Goal: Task Accomplishment & Management: Complete application form

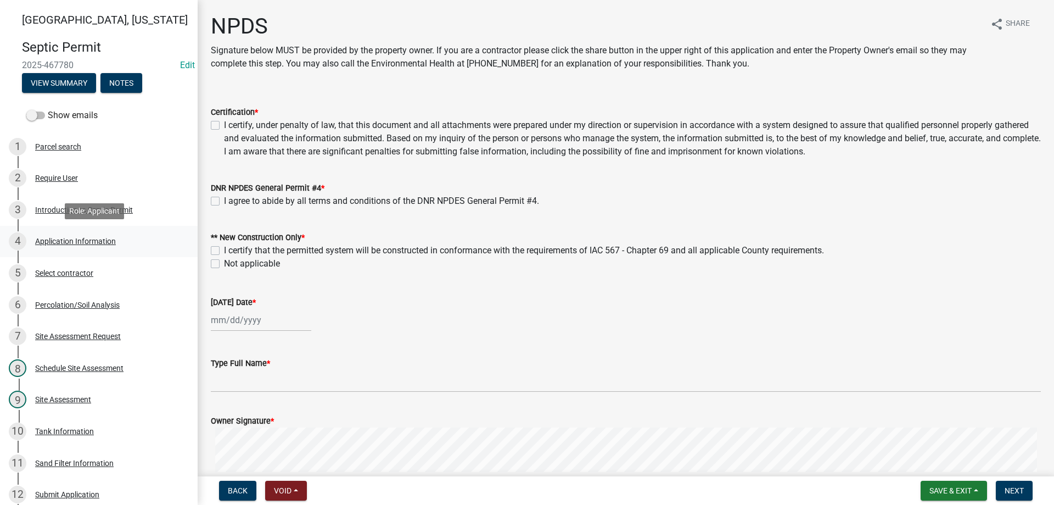
click at [76, 244] on div "Application Information" at bounding box center [75, 241] width 81 height 8
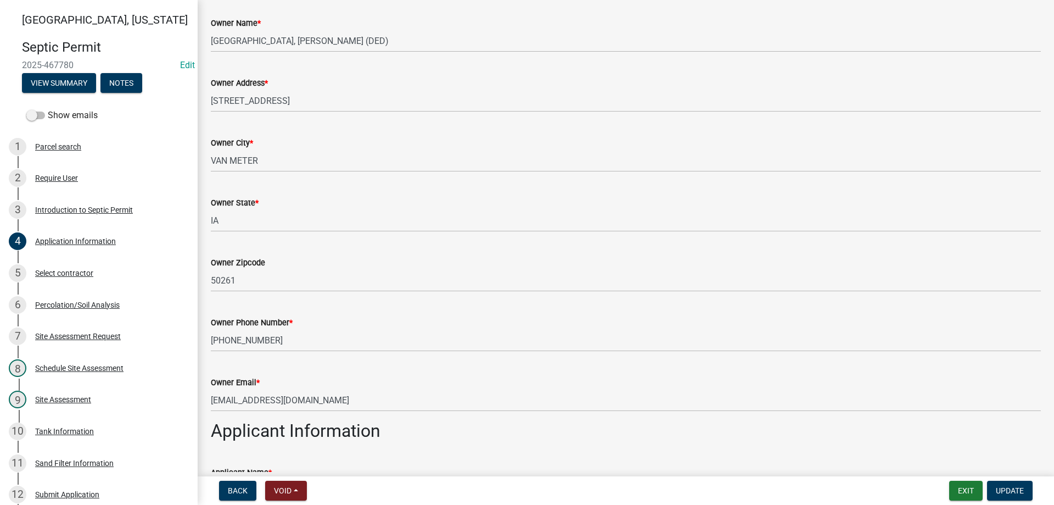
scroll to position [165, 0]
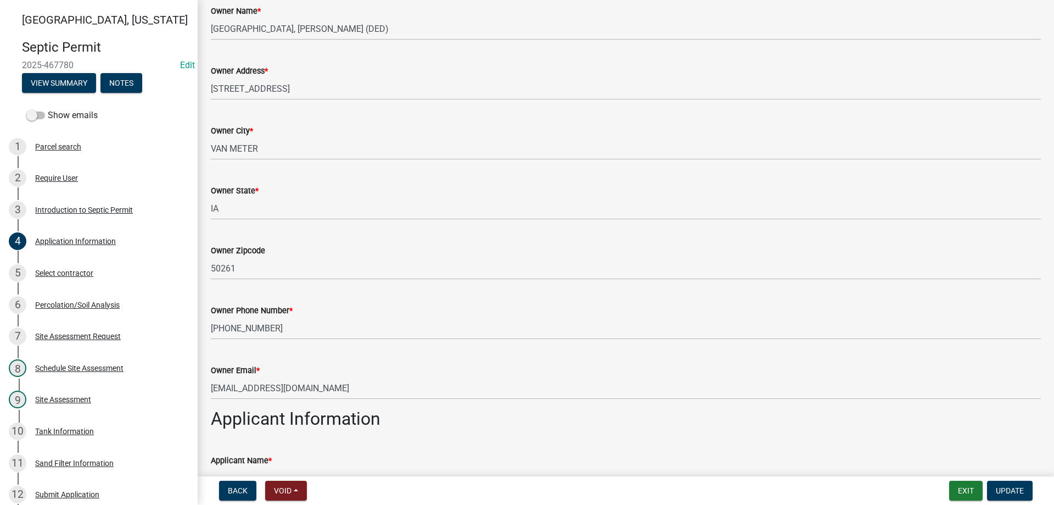
click at [762, 375] on div "Owner Email *" at bounding box center [626, 369] width 830 height 13
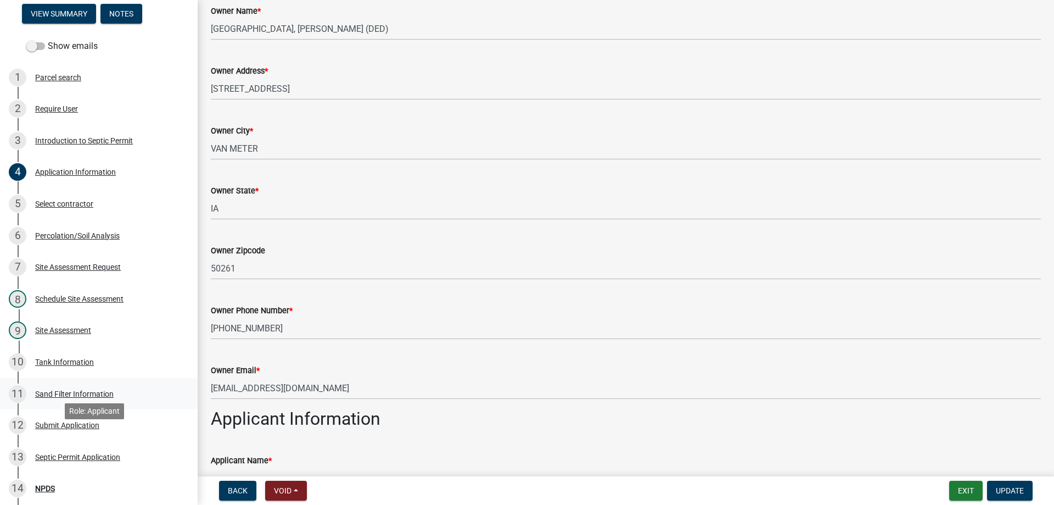
scroll to position [0, 0]
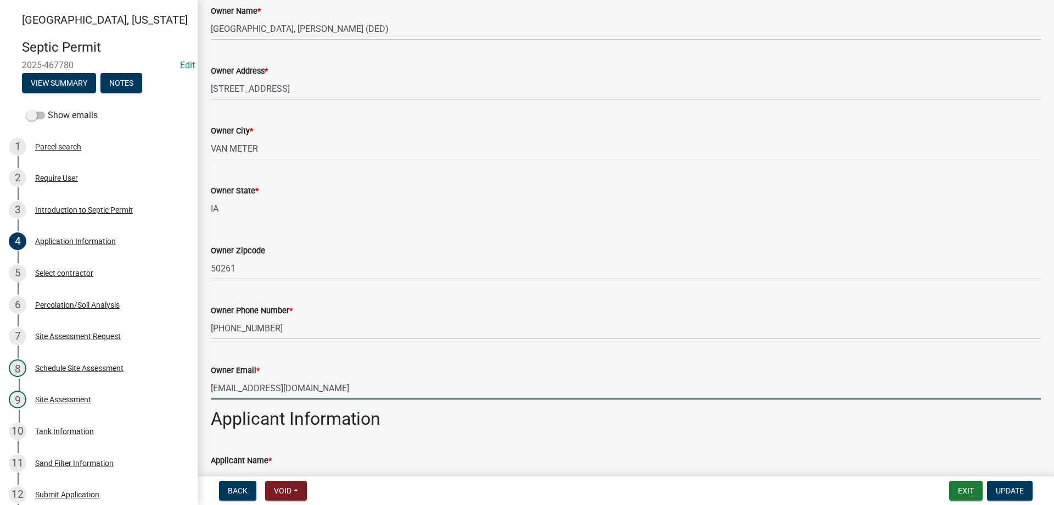
click at [326, 385] on input "angelesben442@gmail.com" at bounding box center [626, 388] width 830 height 23
drag, startPoint x: 322, startPoint y: 386, endPoint x: 210, endPoint y: 390, distance: 112.1
click at [210, 390] on div "Owner Email * angelesben442@gmail.com" at bounding box center [626, 373] width 847 height 51
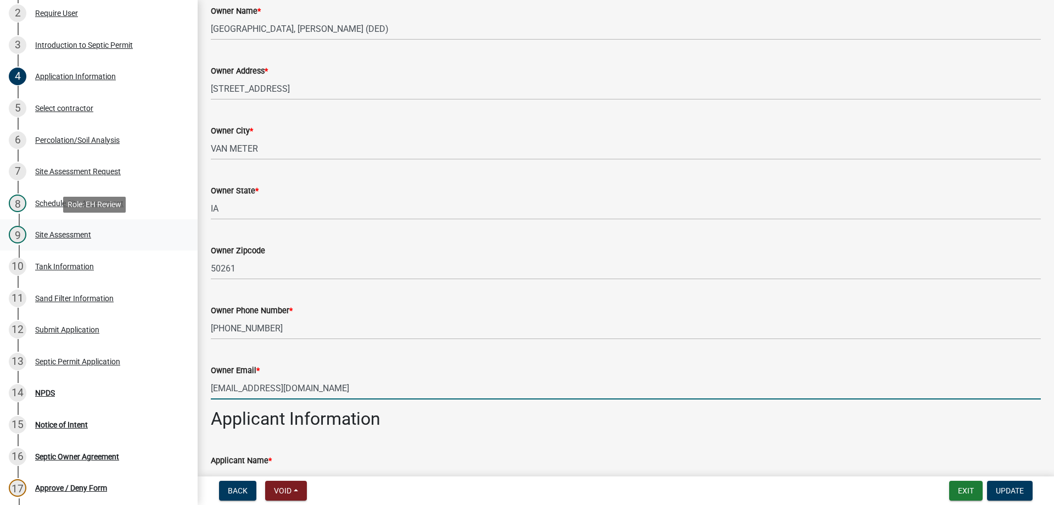
scroll to position [272, 0]
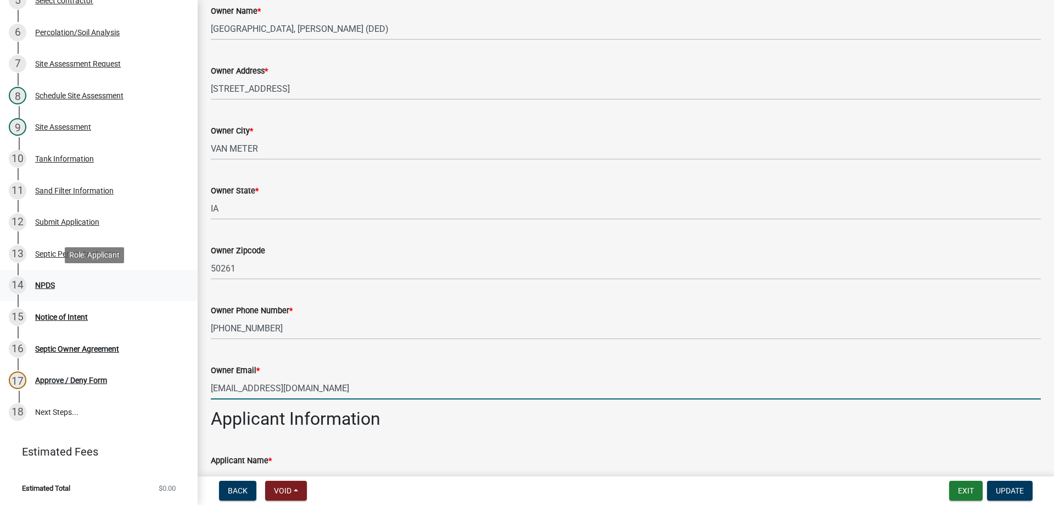
click at [48, 285] on div "NPDS" at bounding box center [45, 285] width 20 height 8
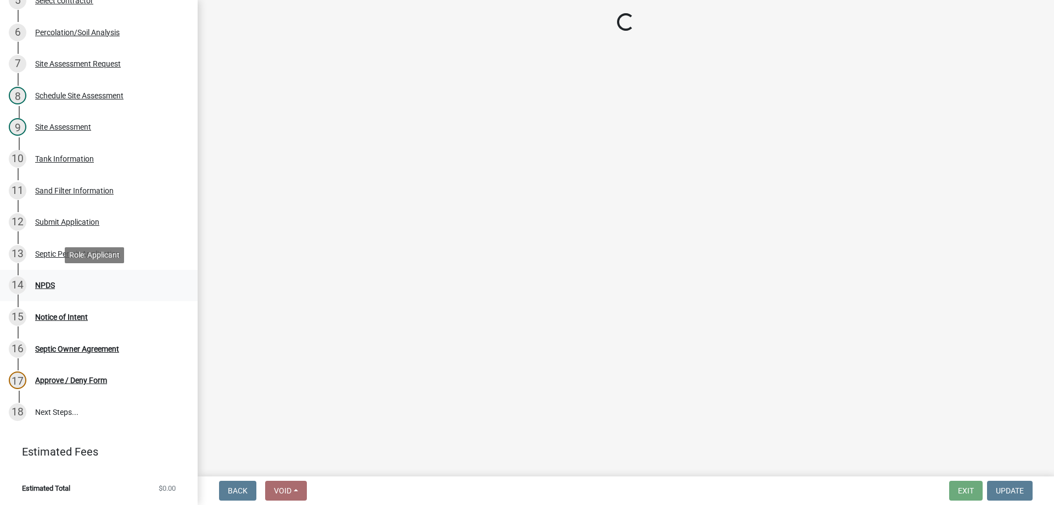
scroll to position [0, 0]
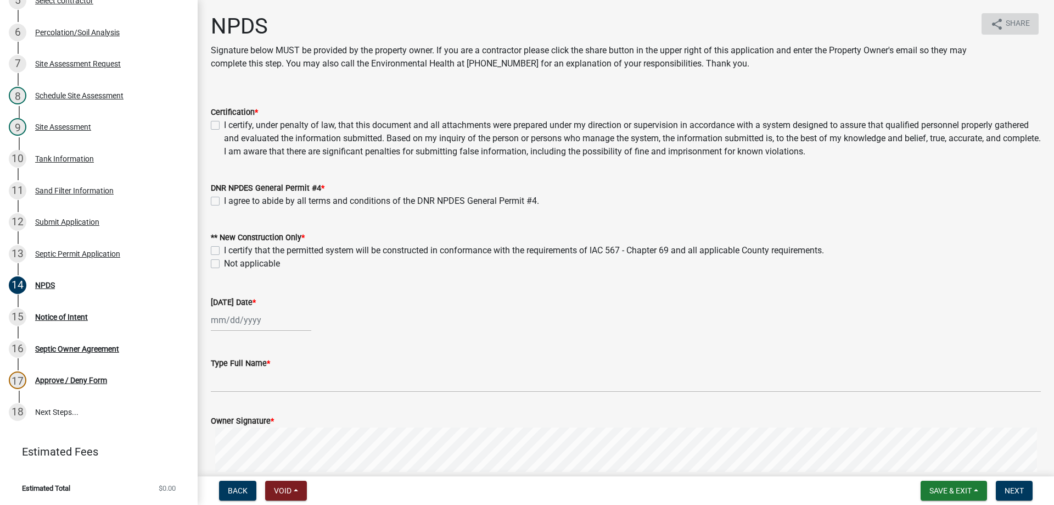
click at [1011, 21] on span "Share" at bounding box center [1018, 24] width 24 height 13
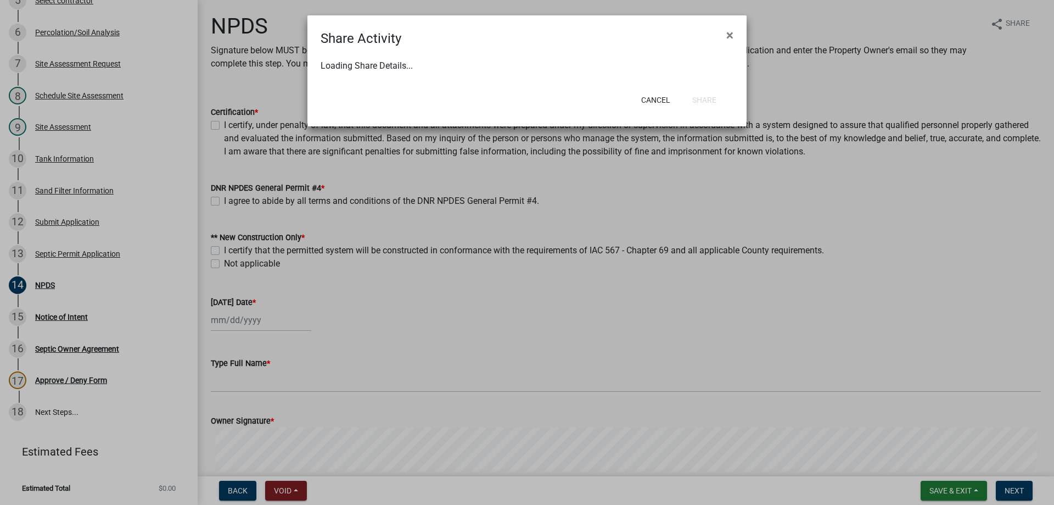
select select "1"
select select "0"
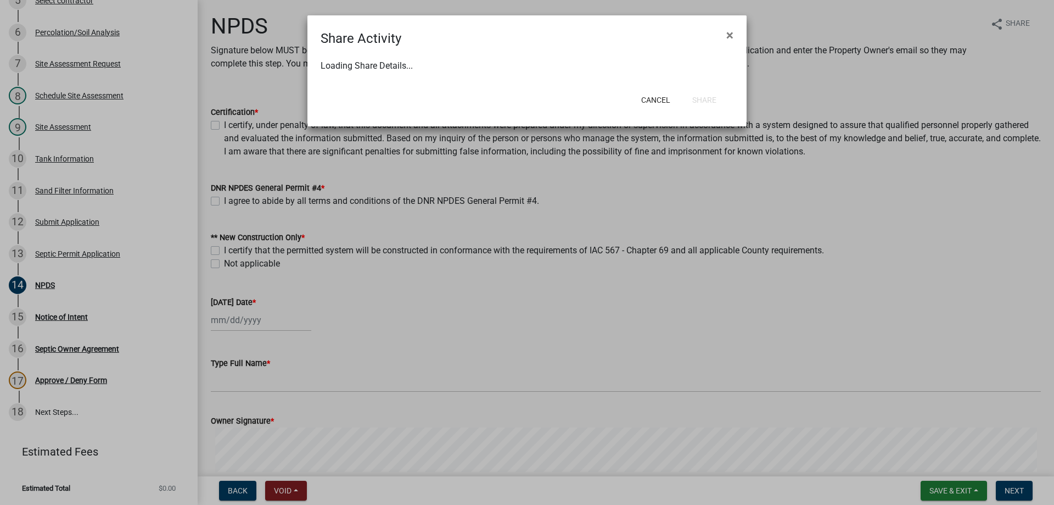
select select "0"
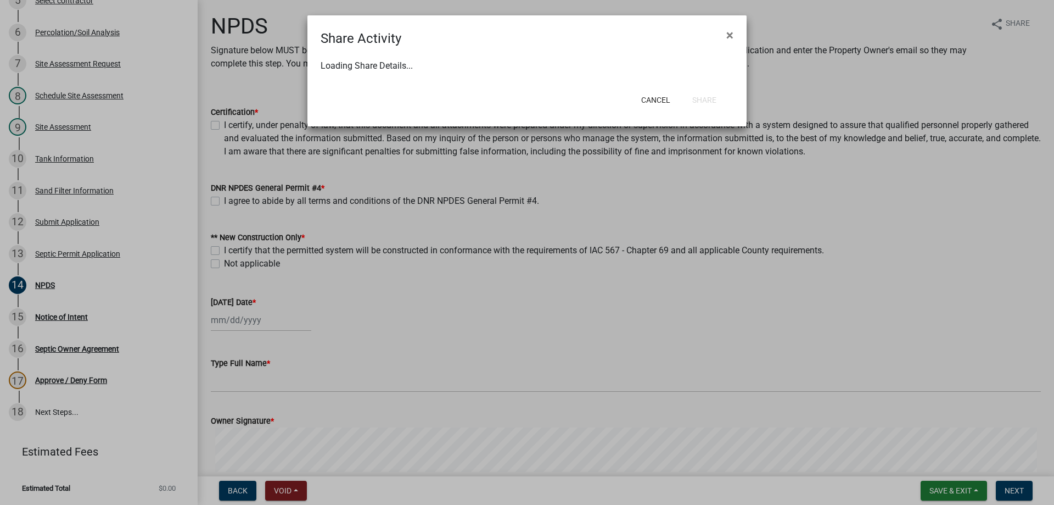
select select "0"
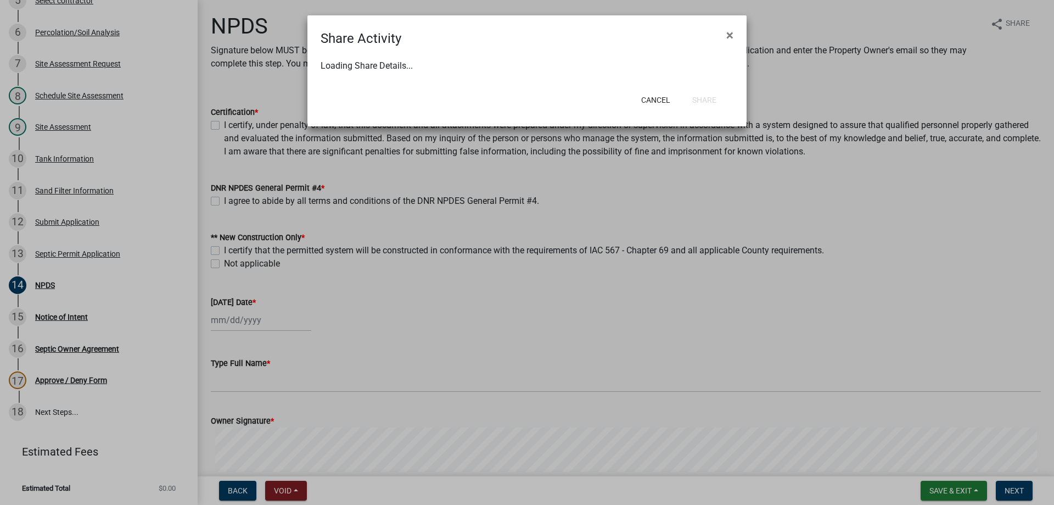
select select "0"
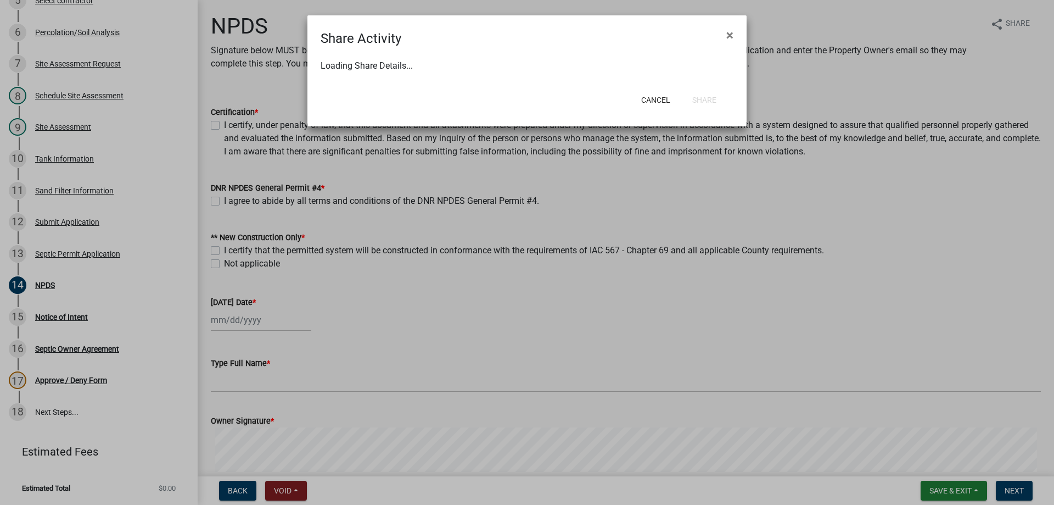
select select "0"
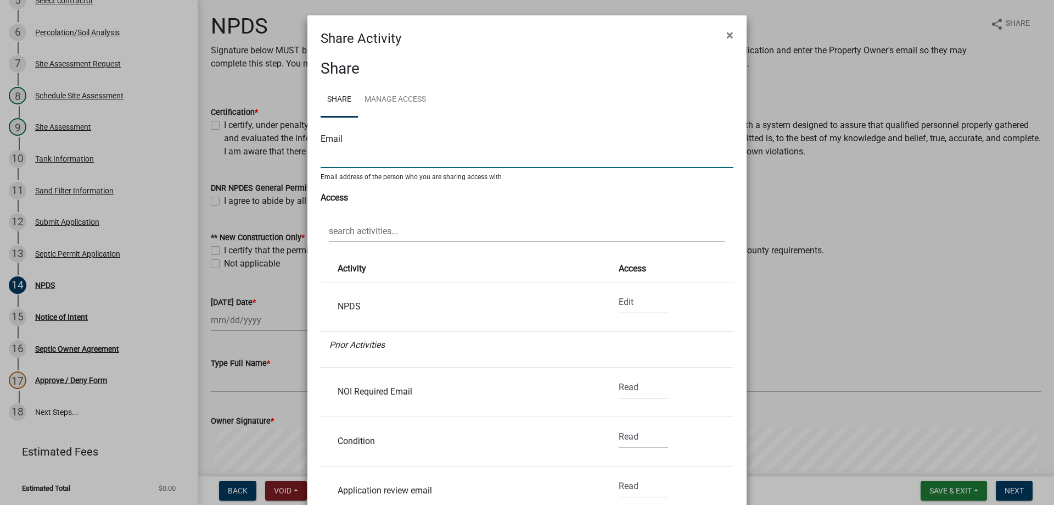
click at [352, 165] on input "text" at bounding box center [527, 156] width 413 height 23
paste input "angelesben442@gmail.com"
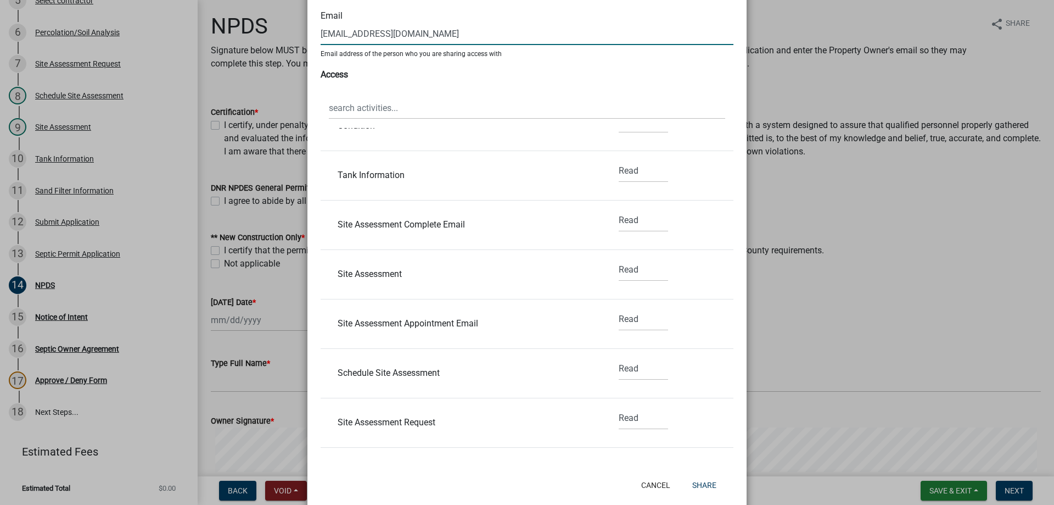
scroll to position [145, 0]
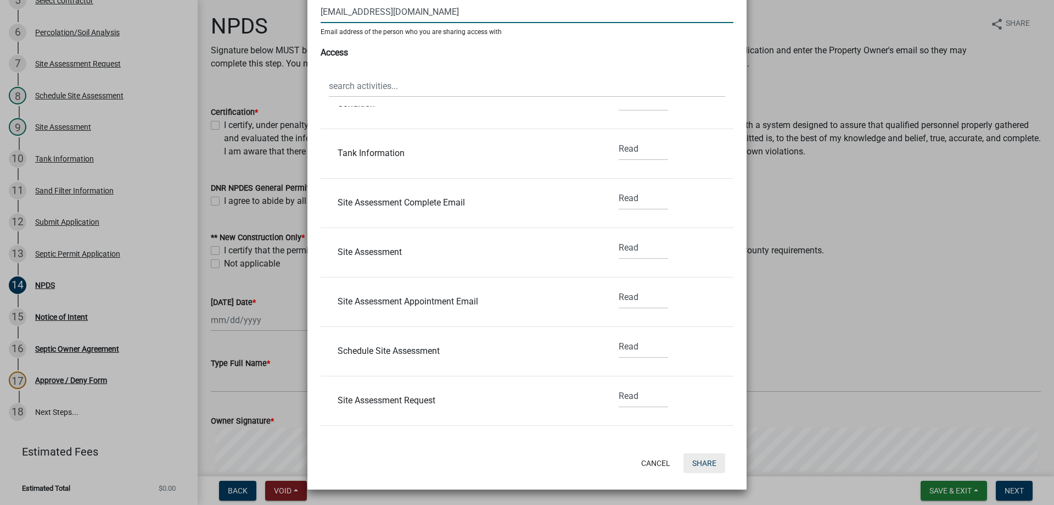
type input "angelesben442@gmail.com"
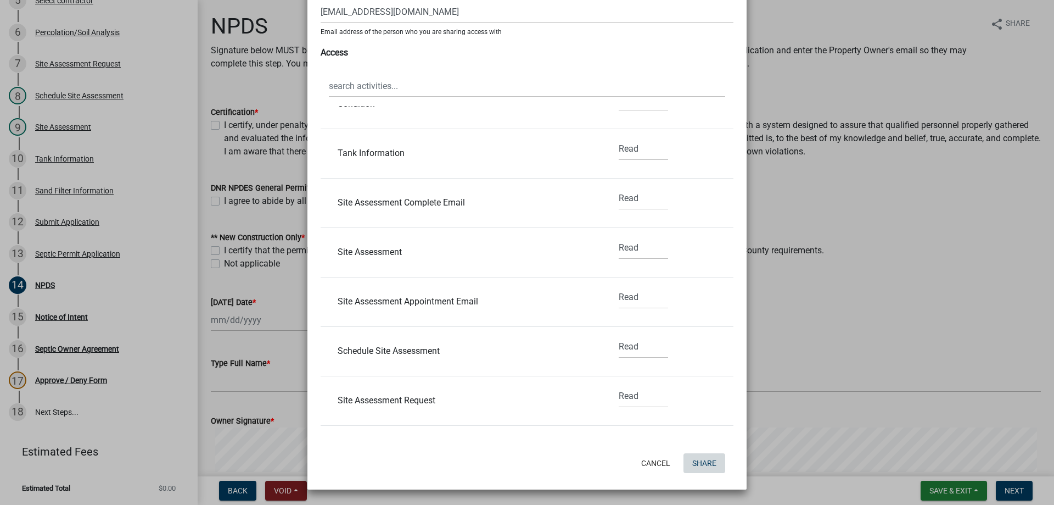
click at [710, 463] on button "Share" at bounding box center [705, 463] width 42 height 20
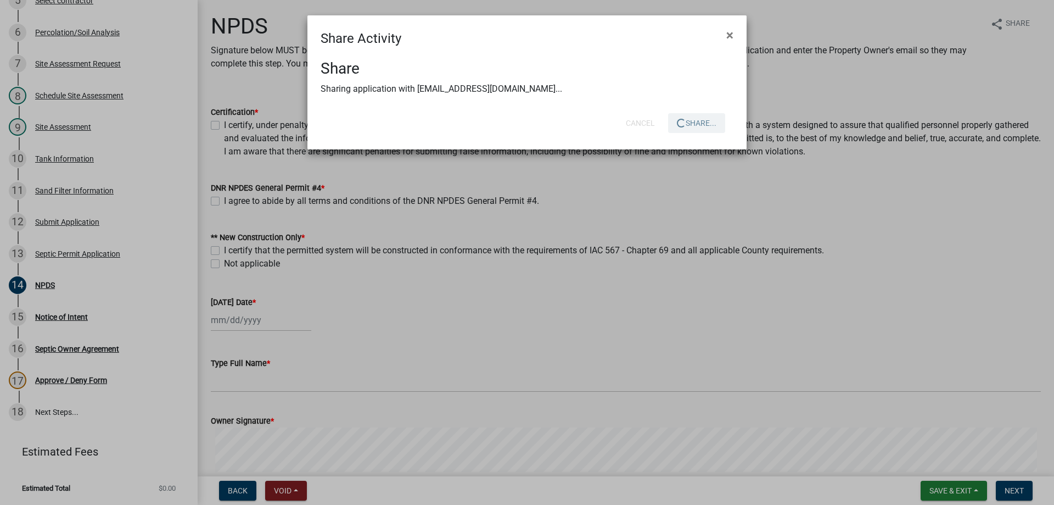
scroll to position [0, 0]
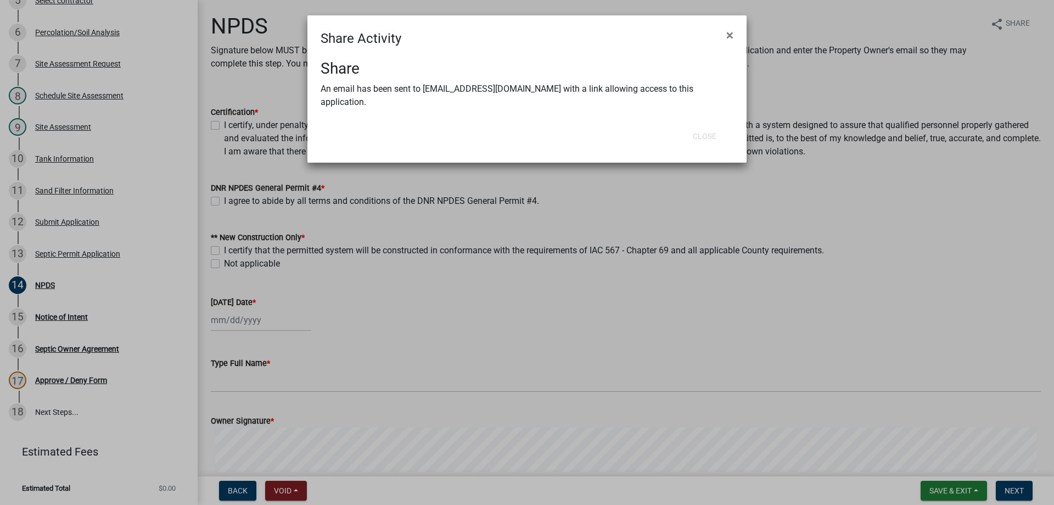
click at [742, 231] on ngb-modal-window "Share Activity × Share An email has been sent to angelesben442@gmail.com with a…" at bounding box center [527, 252] width 1054 height 505
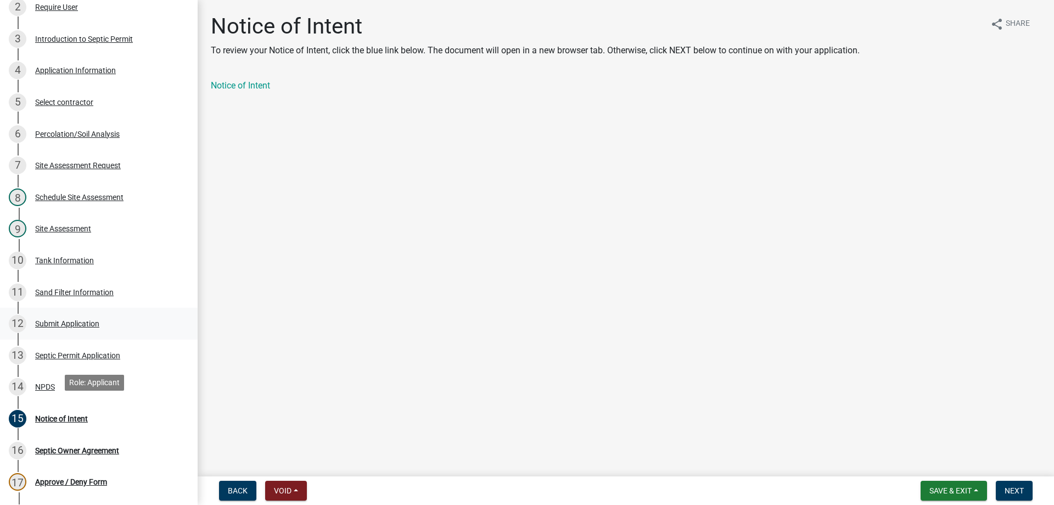
scroll to position [220, 0]
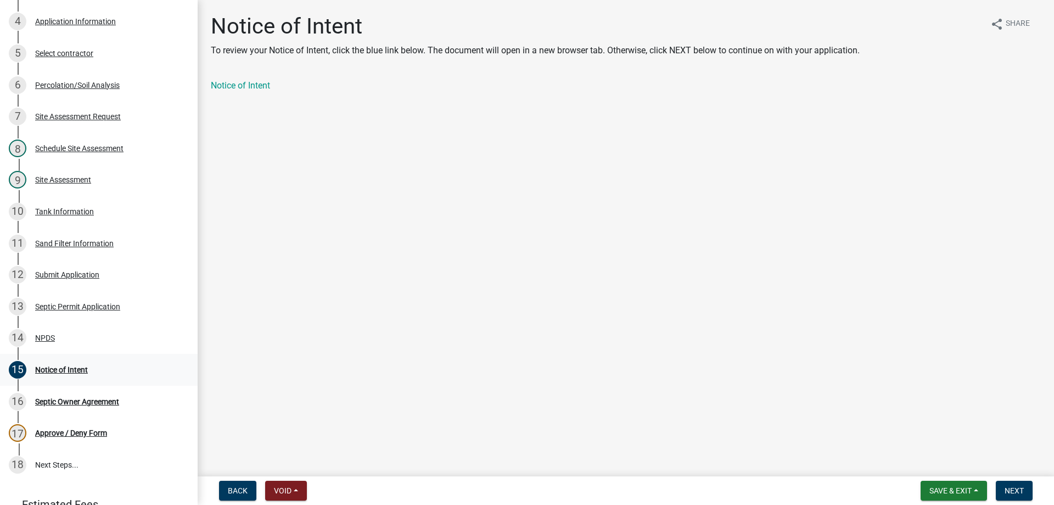
click at [79, 366] on div "Notice of Intent" at bounding box center [61, 370] width 53 height 8
click at [241, 87] on link "Notice of Intent" at bounding box center [240, 85] width 59 height 10
click at [61, 367] on div "Notice of Intent" at bounding box center [61, 370] width 53 height 8
click at [1008, 486] on span "Next" at bounding box center [1014, 490] width 19 height 9
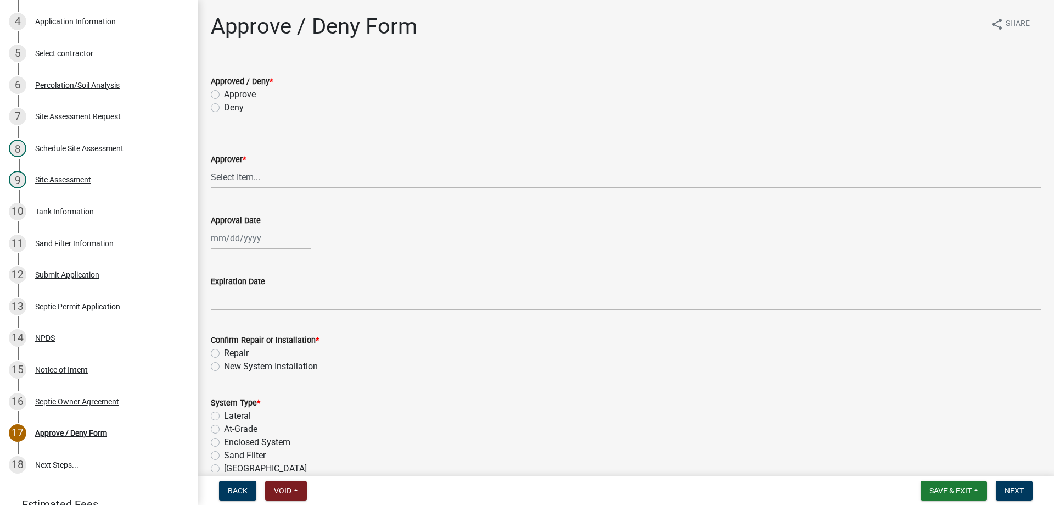
click at [224, 92] on label "Approve" at bounding box center [240, 94] width 32 height 13
click at [224, 92] on input "Approve" at bounding box center [227, 91] width 7 height 7
radio input "true"
click at [219, 174] on select "Select Item... [PERSON_NAME] [PERSON_NAME] [PERSON_NAME]" at bounding box center [626, 177] width 830 height 23
click at [211, 166] on select "Select Item... [PERSON_NAME] [PERSON_NAME] [PERSON_NAME]" at bounding box center [626, 177] width 830 height 23
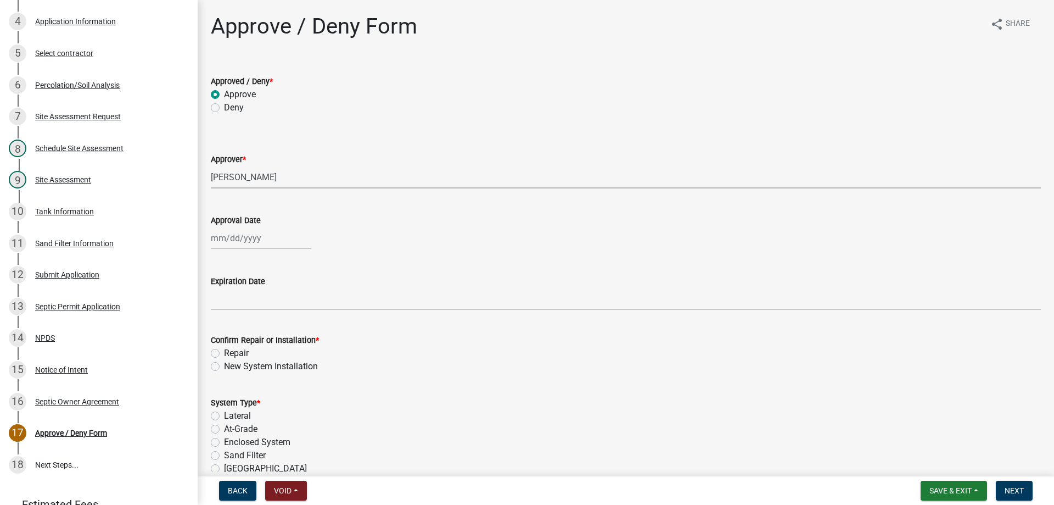
select select "3be61473-cefd-48e3-9f4b-d6d99b6a9b66"
select select "8"
select select "2025"
click at [253, 240] on div "[PERSON_NAME] Feb Mar Apr [PERSON_NAME][DATE] Oct Nov [DATE] 1526 1527 1528 152…" at bounding box center [261, 238] width 100 height 23
click at [290, 346] on div "22" at bounding box center [292, 349] width 18 height 18
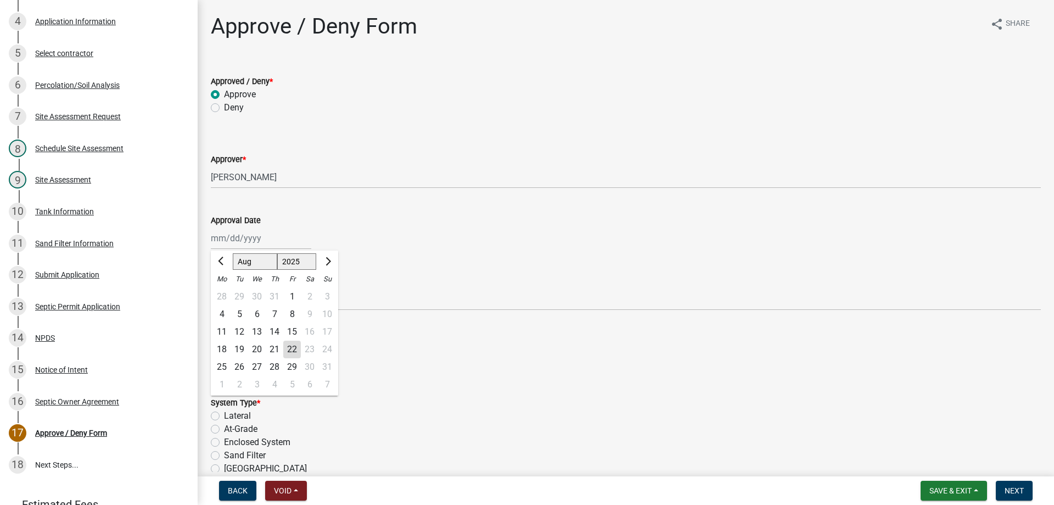
type input "[DATE]"
click at [224, 362] on label "New System Installation" at bounding box center [271, 366] width 94 height 13
click at [224, 362] on input "New System Installation" at bounding box center [227, 363] width 7 height 7
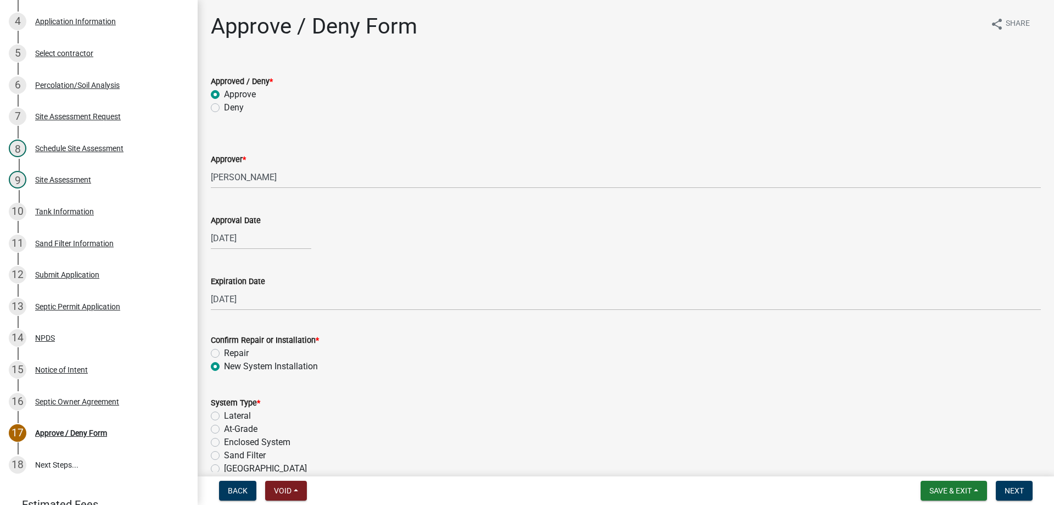
radio input "true"
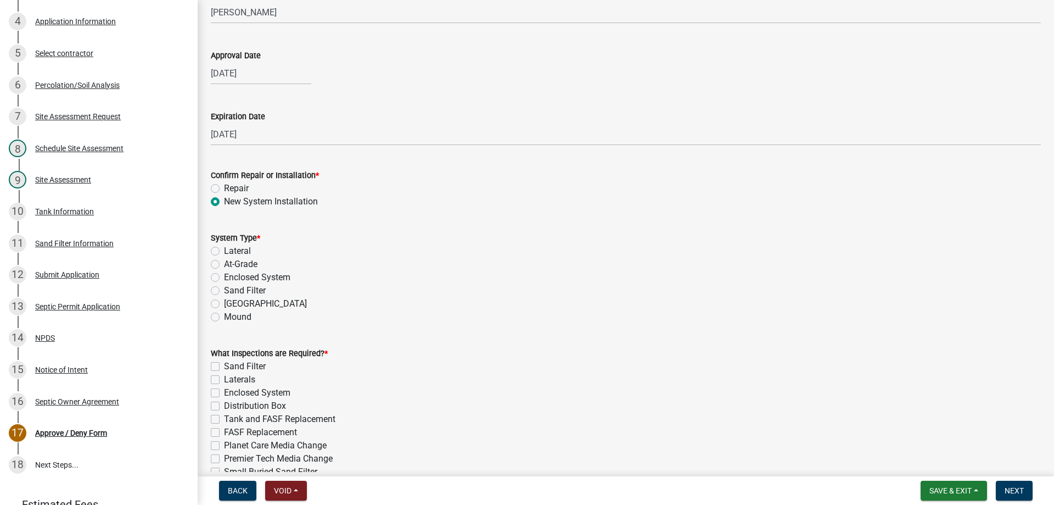
click at [224, 288] on label "Sand Filter" at bounding box center [245, 290] width 42 height 13
click at [224, 288] on input "Sand Filter" at bounding box center [227, 287] width 7 height 7
radio input "true"
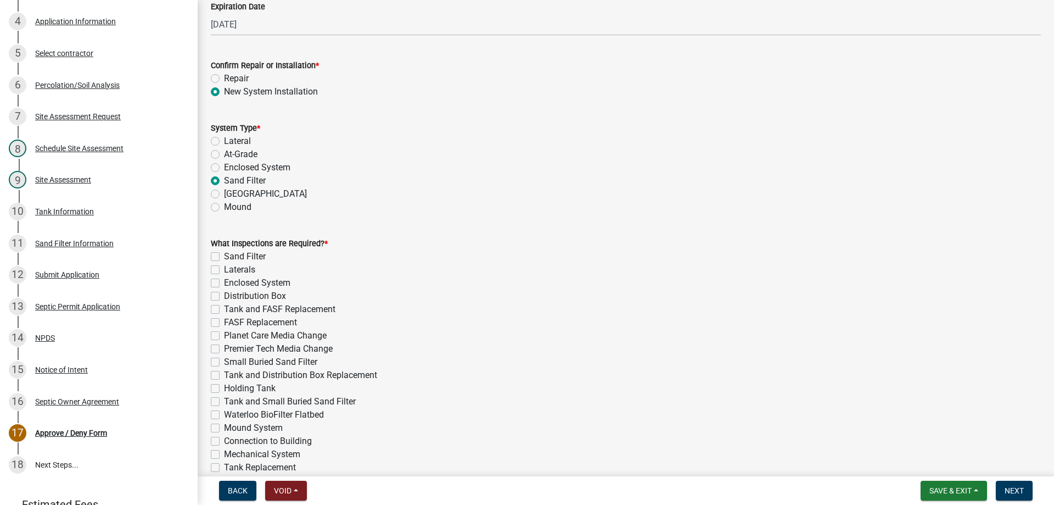
click at [224, 253] on label "Sand Filter" at bounding box center [245, 256] width 42 height 13
click at [224, 253] on input "Sand Filter" at bounding box center [227, 253] width 7 height 7
checkbox input "true"
checkbox input "false"
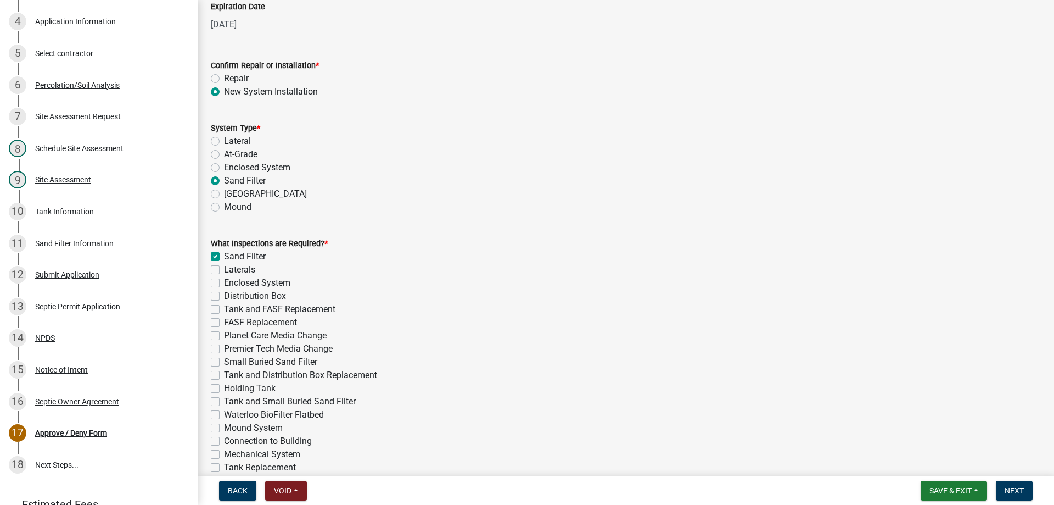
checkbox input "false"
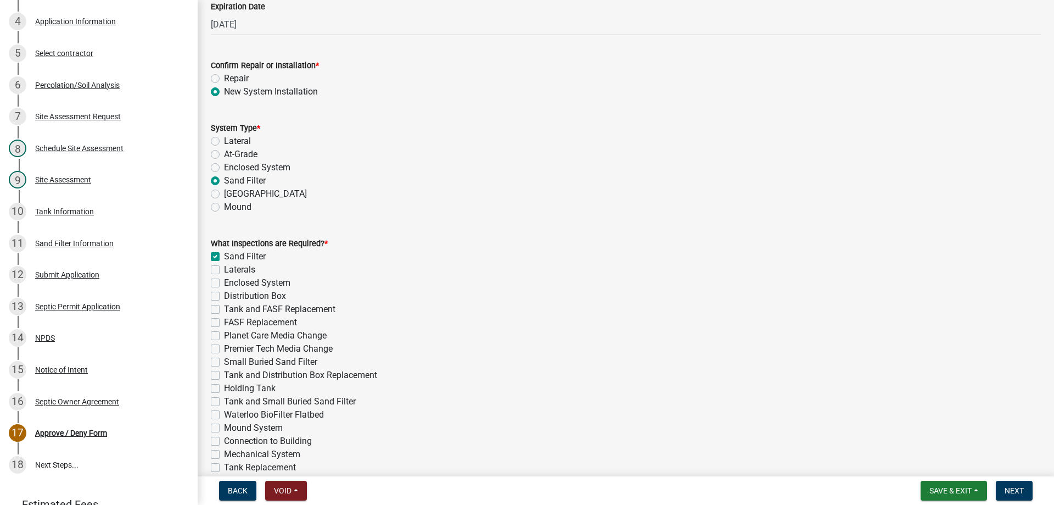
checkbox input "false"
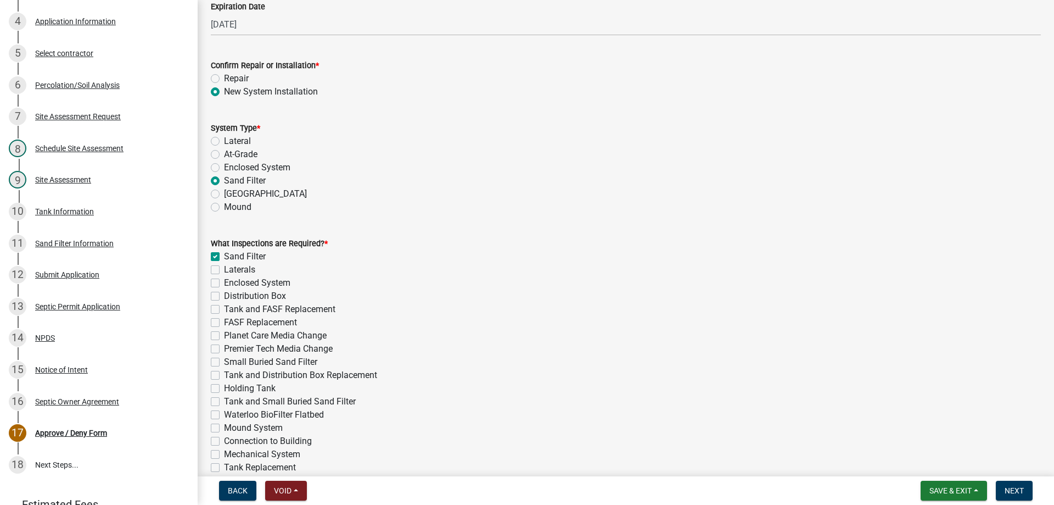
checkbox input "false"
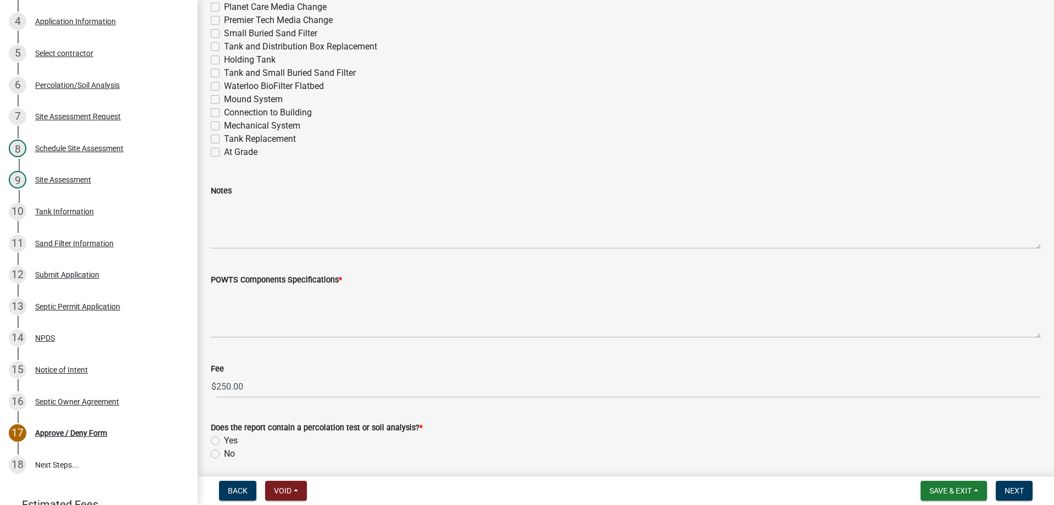
scroll to position [604, 0]
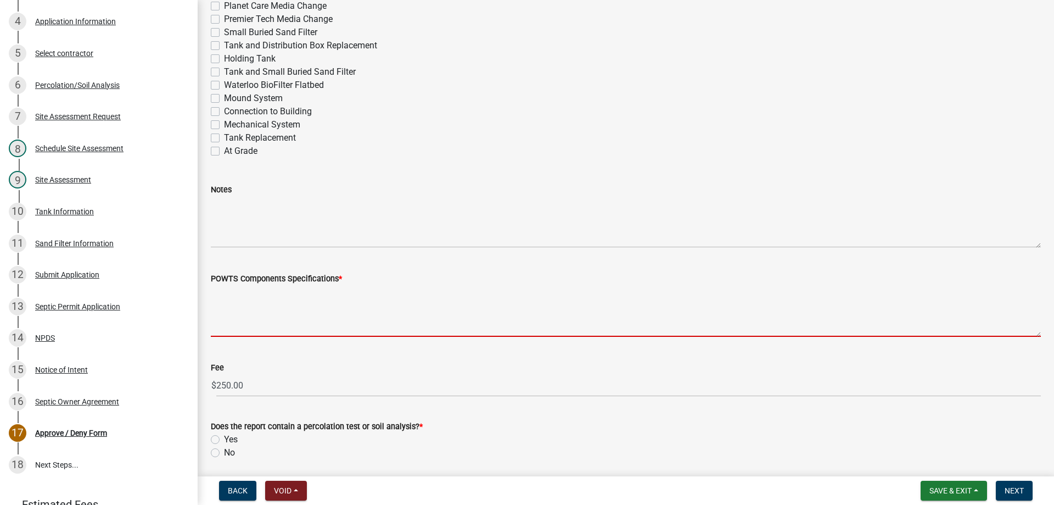
click at [276, 301] on textarea "POWTS Components Specifications *" at bounding box center [626, 311] width 830 height 52
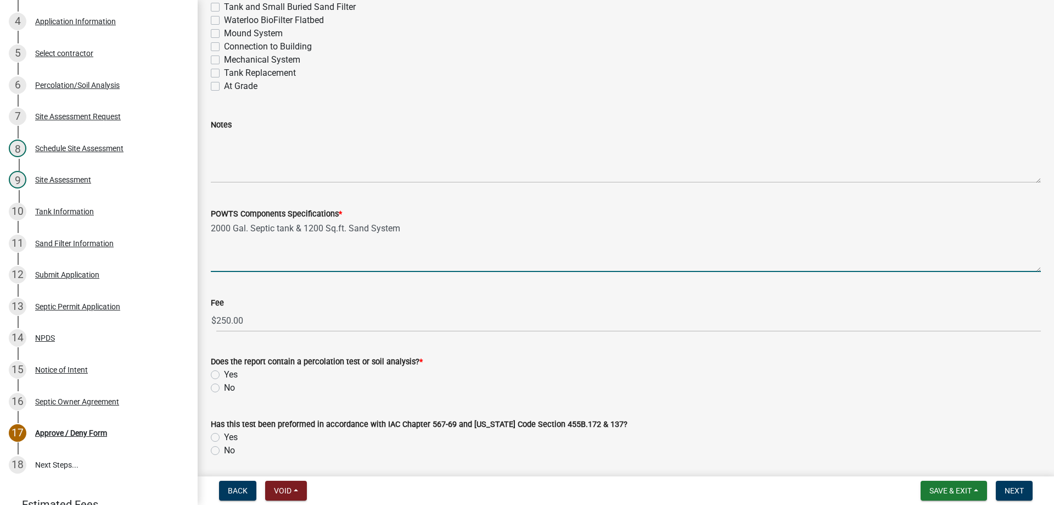
scroll to position [769, 0]
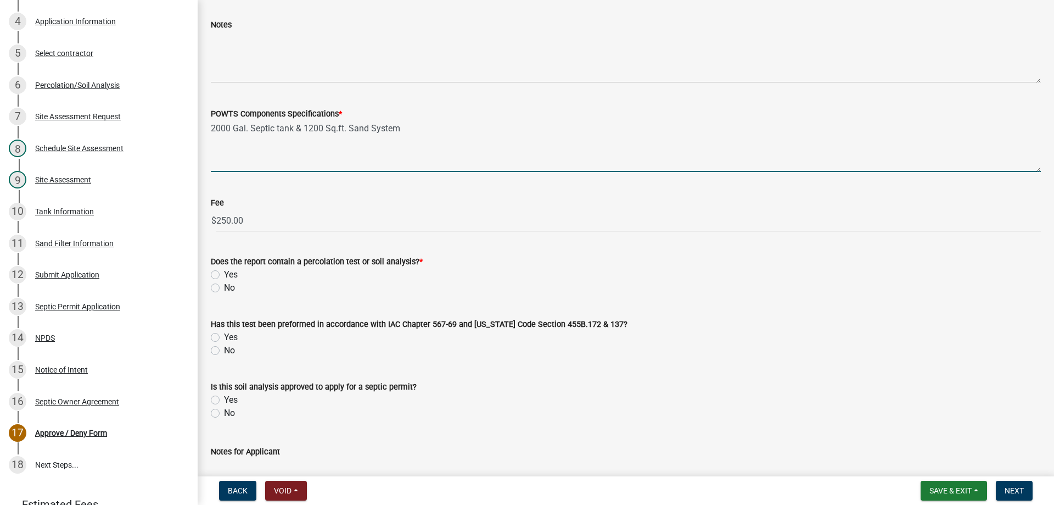
type textarea "2000 Gal. Septic tank & 1200 Sq.ft. Sand System"
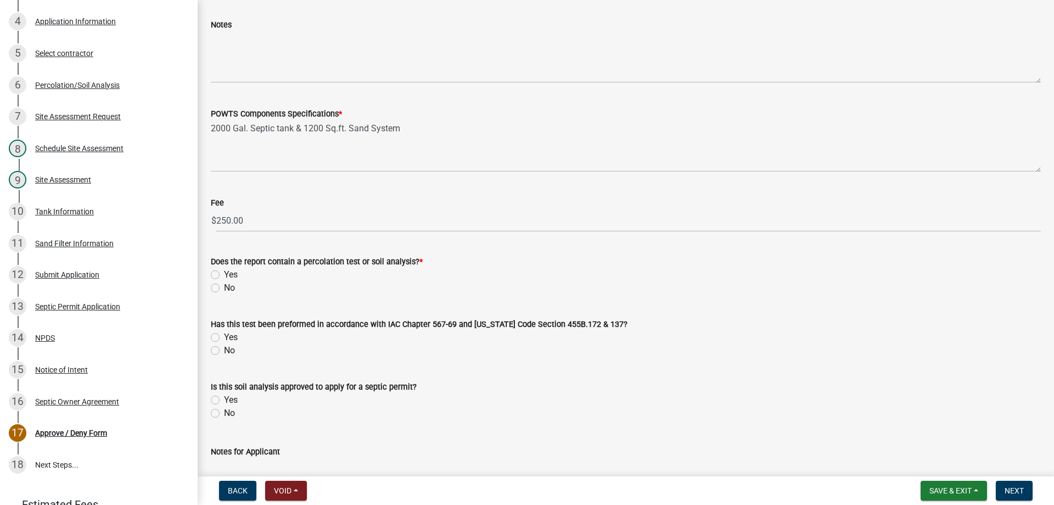
click at [224, 273] on label "Yes" at bounding box center [231, 274] width 14 height 13
click at [224, 273] on input "Yes" at bounding box center [227, 271] width 7 height 7
radio input "true"
click at [224, 335] on label "Yes" at bounding box center [231, 337] width 14 height 13
click at [224, 335] on input "Yes" at bounding box center [227, 334] width 7 height 7
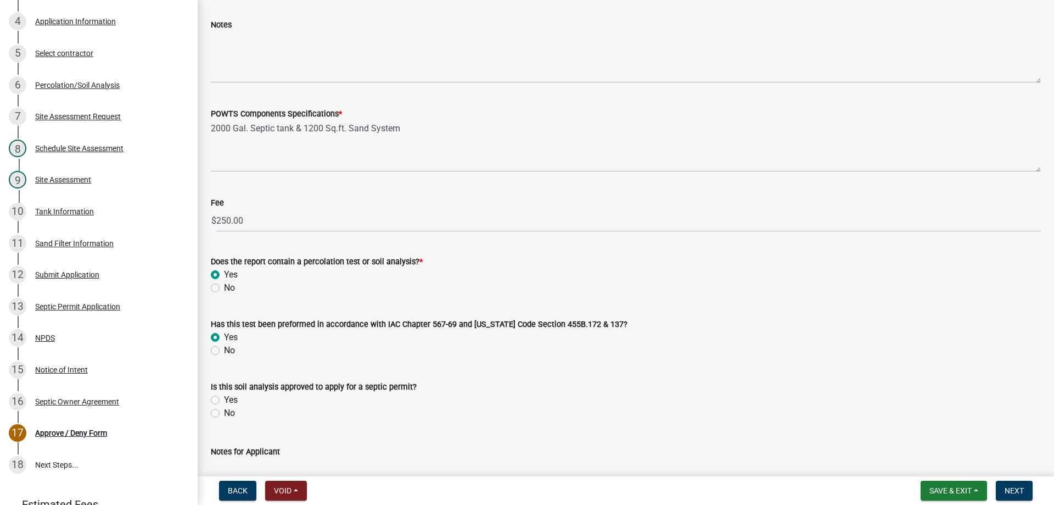
radio input "true"
click at [224, 398] on label "Yes" at bounding box center [231, 399] width 14 height 13
click at [224, 398] on input "Yes" at bounding box center [227, 396] width 7 height 7
radio input "true"
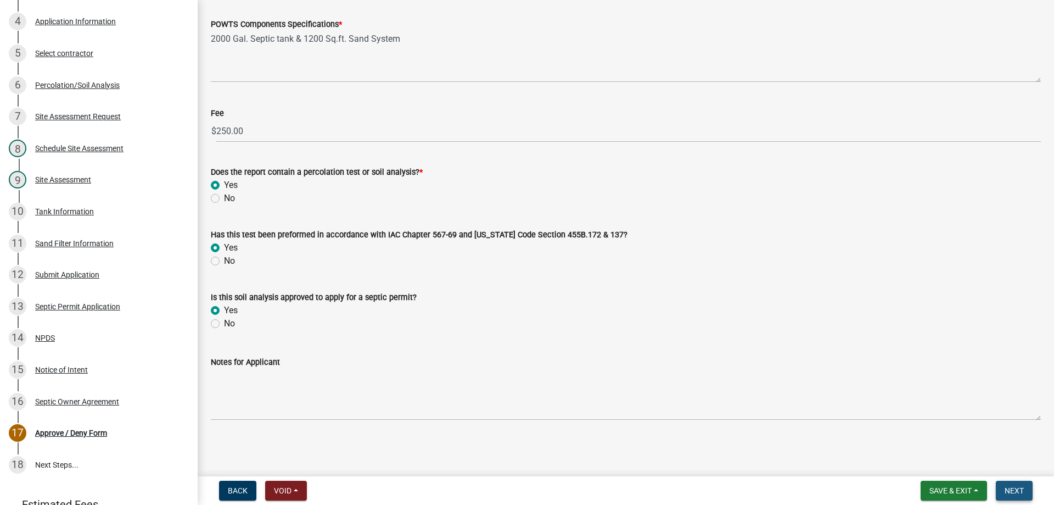
click at [1018, 489] on span "Next" at bounding box center [1014, 490] width 19 height 9
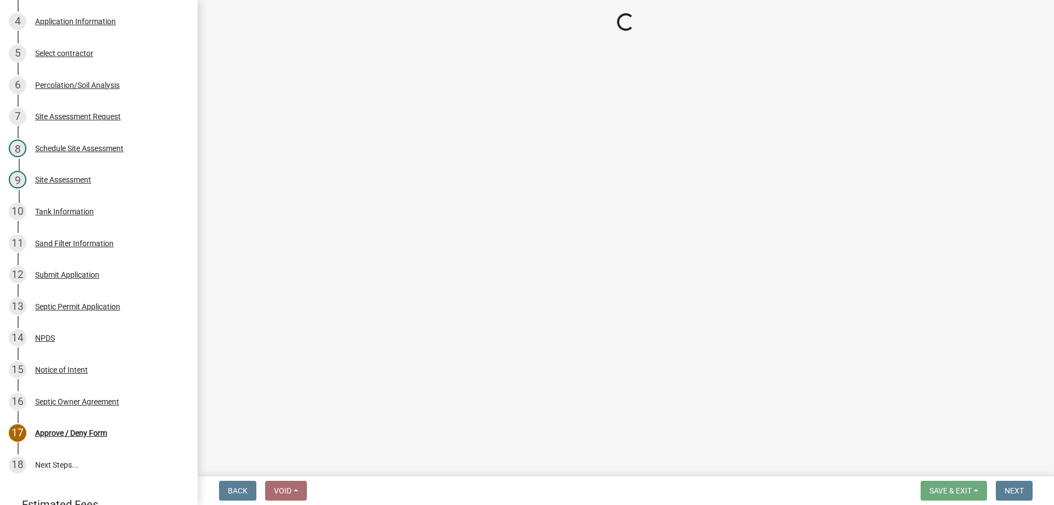
scroll to position [441, 0]
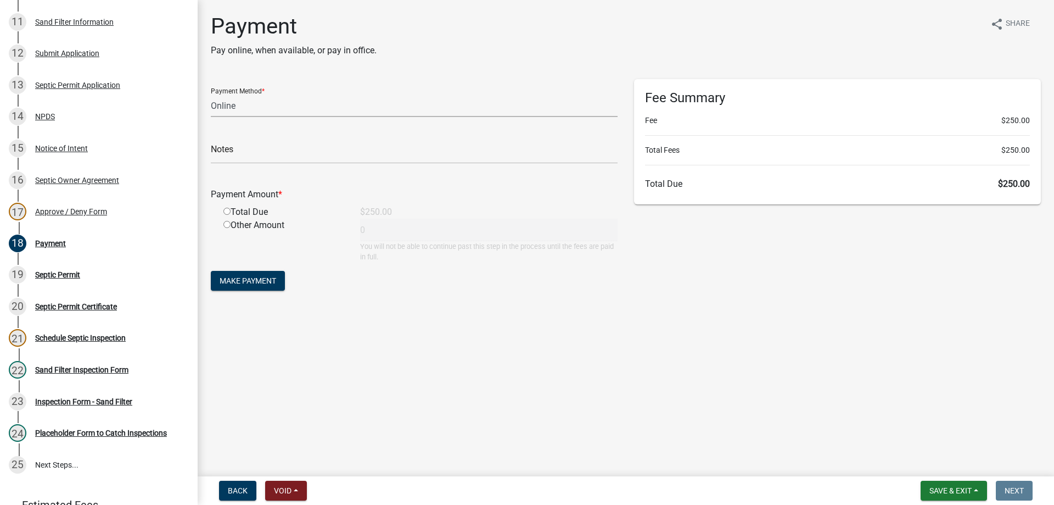
click at [260, 109] on select "Credit Card POS Check Cash Online" at bounding box center [414, 105] width 407 height 23
select select "1: 0"
click at [211, 94] on select "Credit Card POS Check Cash Online" at bounding box center [414, 105] width 407 height 23
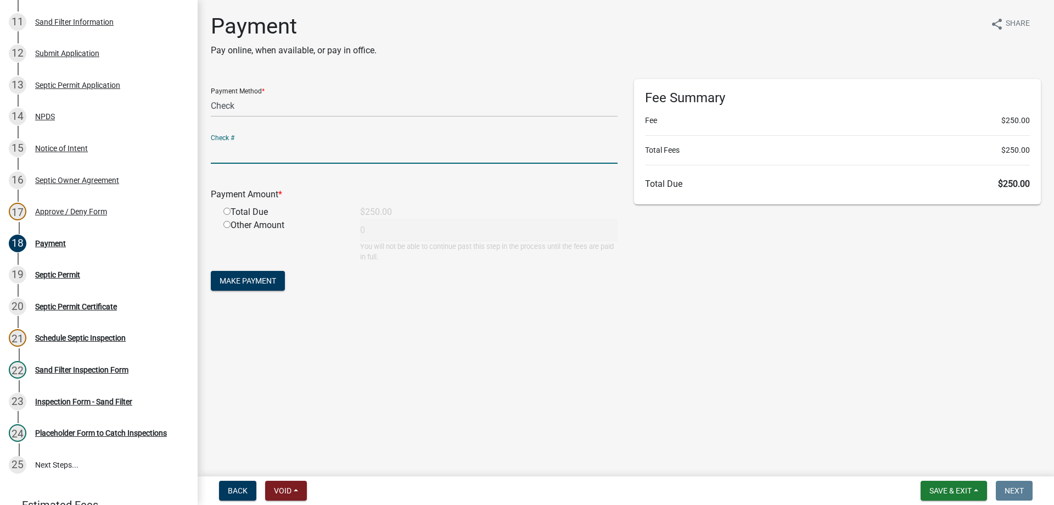
click at [249, 162] on input "text" at bounding box center [414, 152] width 407 height 23
type input "11549"
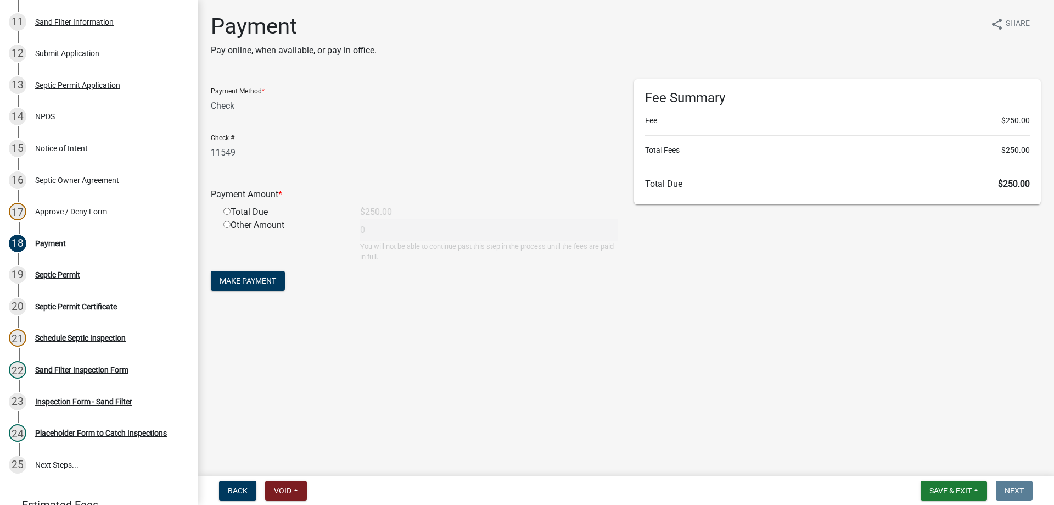
click at [226, 210] on input "radio" at bounding box center [226, 211] width 7 height 7
radio input "true"
type input "250"
click at [264, 287] on button "Make Payment" at bounding box center [248, 281] width 74 height 20
